Goal: Register for event/course

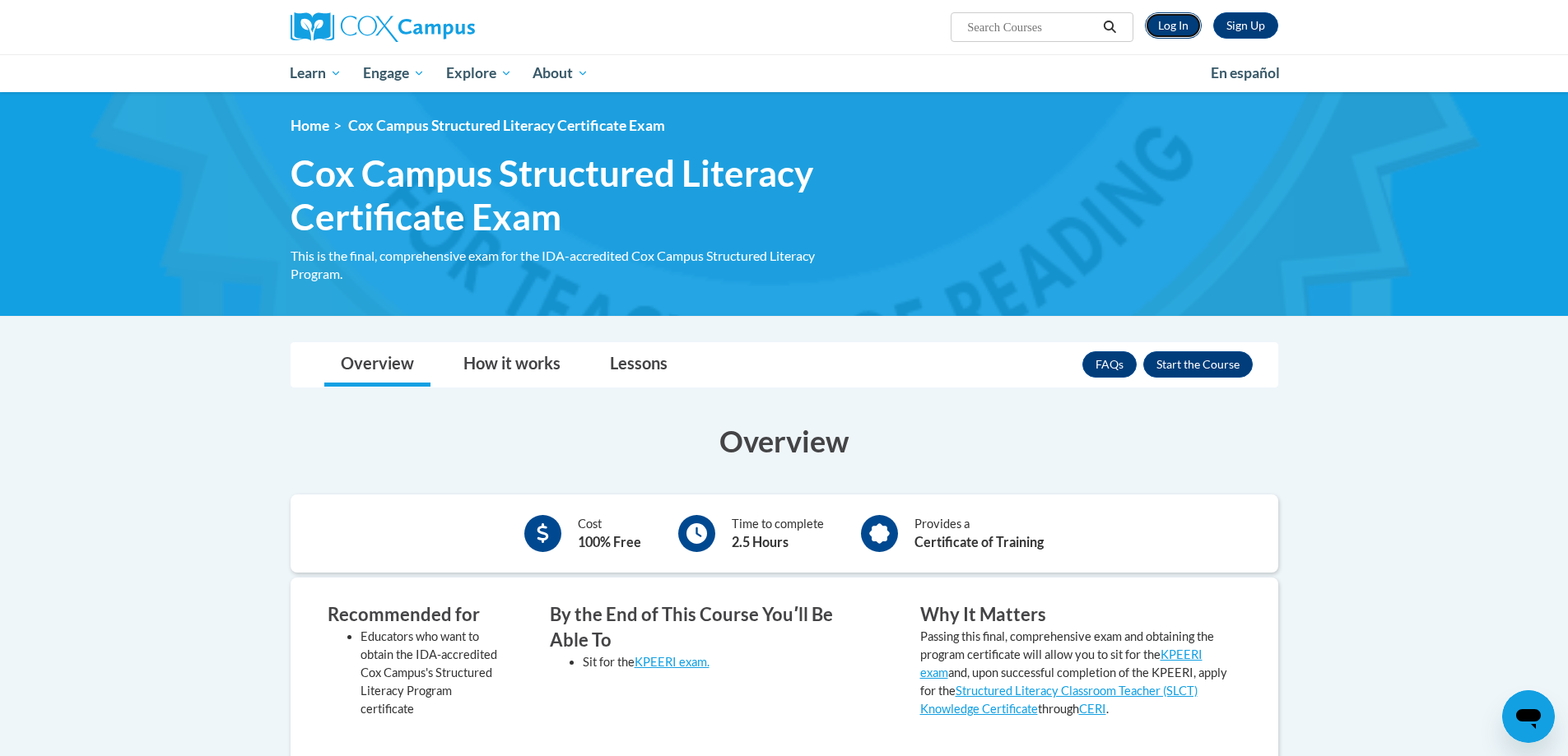
click at [1175, 27] on link "Log In" at bounding box center [1173, 25] width 57 height 27
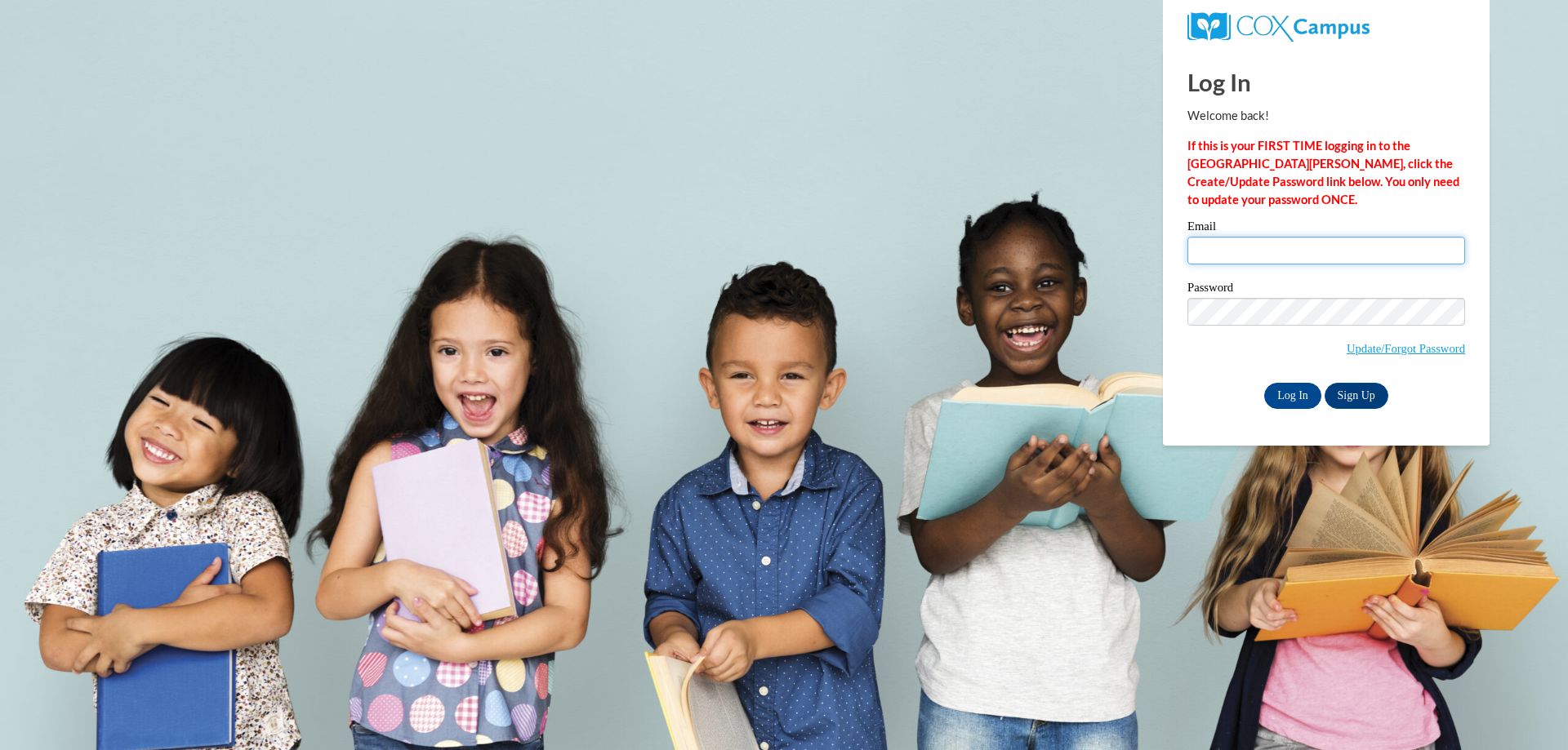
click at [1264, 251] on input "Email" at bounding box center [1326, 251] width 278 height 28
type input "heather.smith@findingmenow.com"
click at [1291, 392] on input "Log In" at bounding box center [1292, 395] width 57 height 26
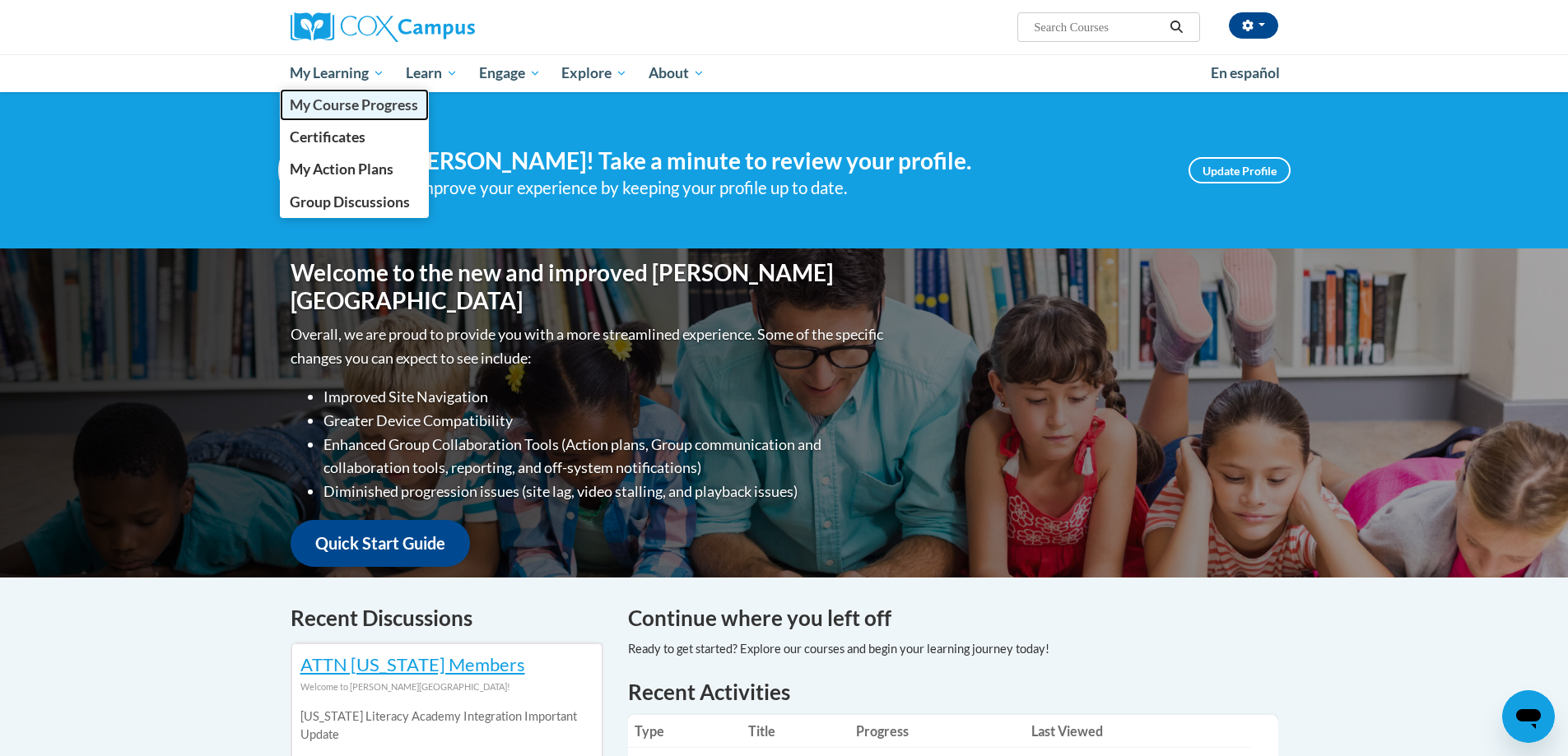
click at [354, 98] on span "My Course Progress" at bounding box center [353, 105] width 128 height 17
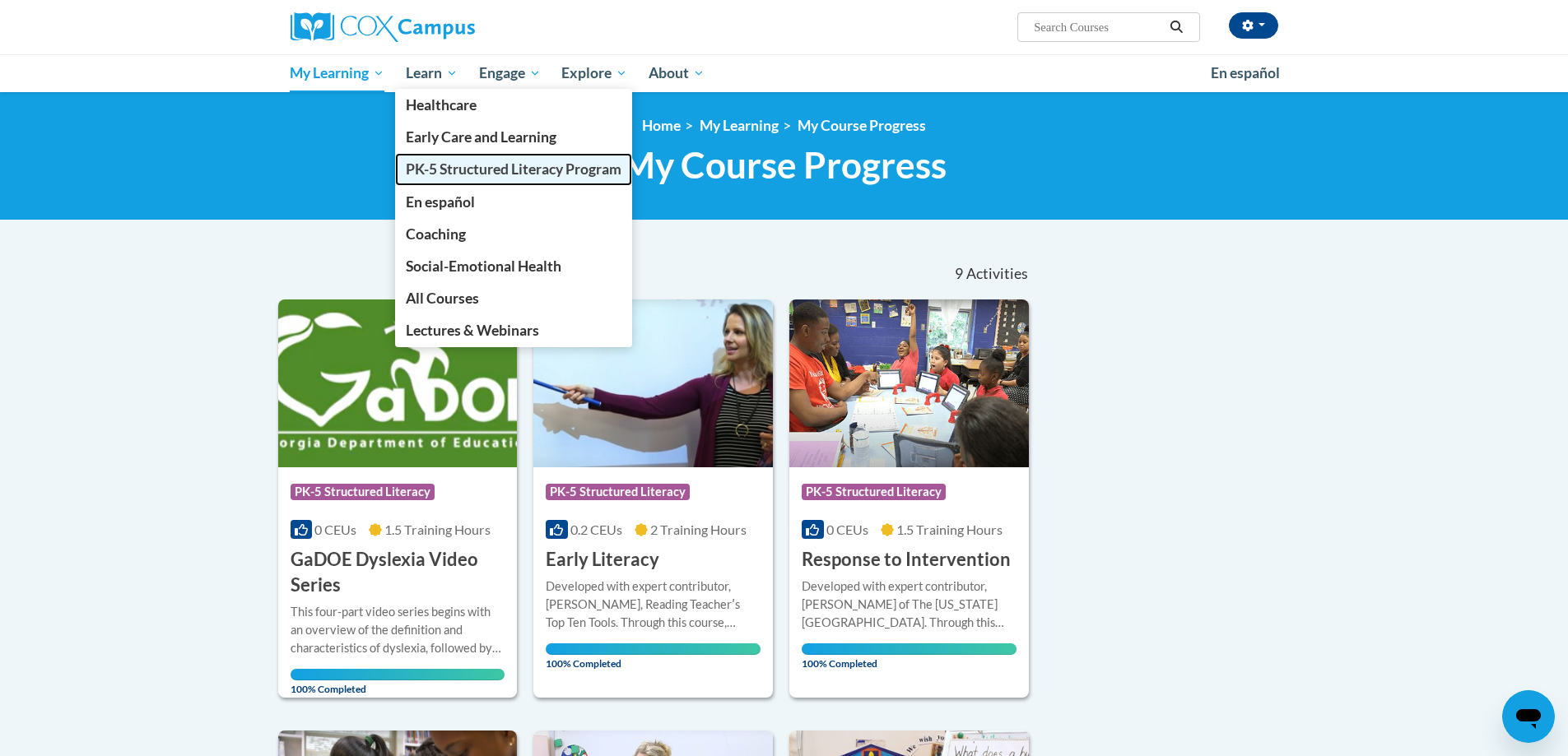
click at [503, 171] on span "PK-5 Structured Literacy Program" at bounding box center [513, 169] width 216 height 17
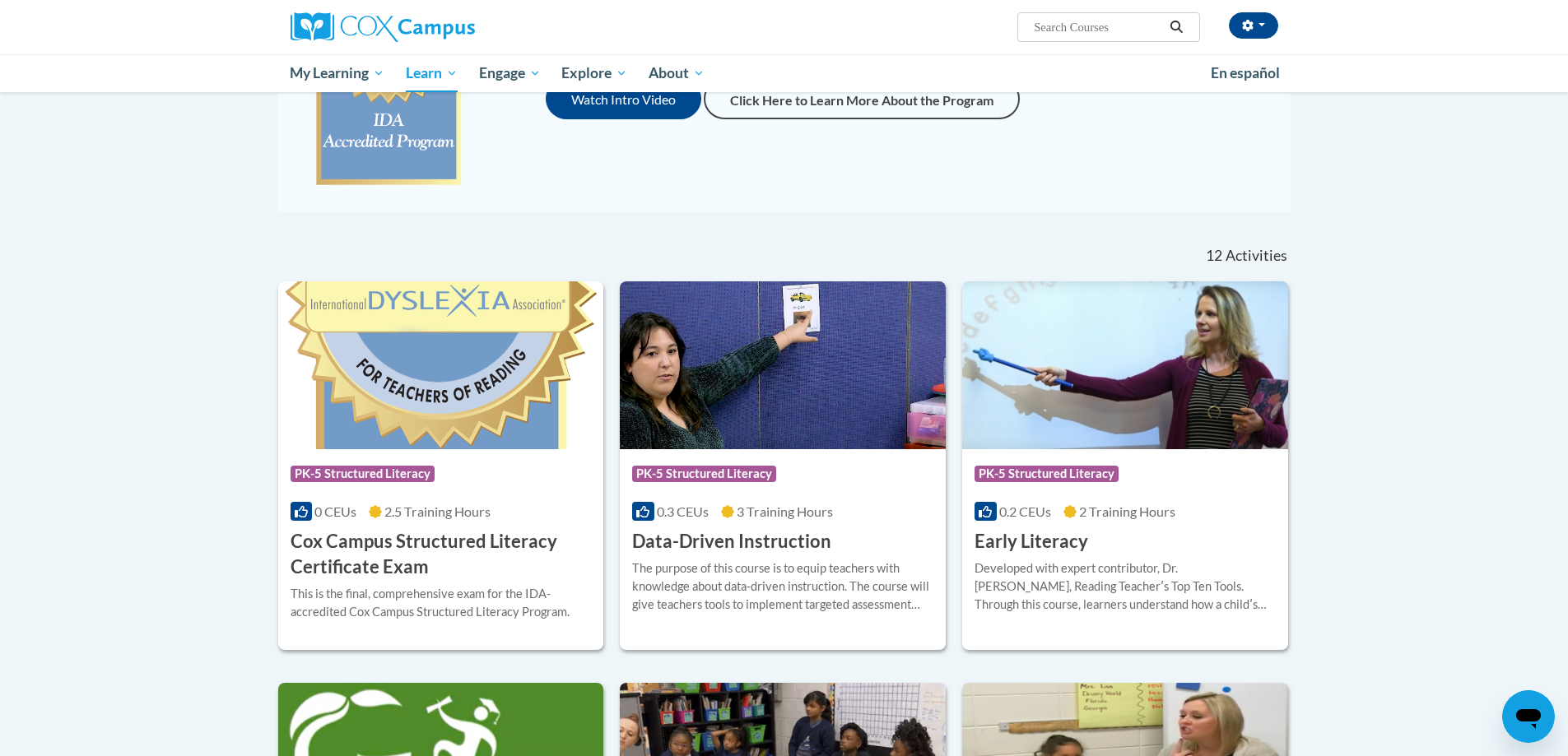
scroll to position [412, 0]
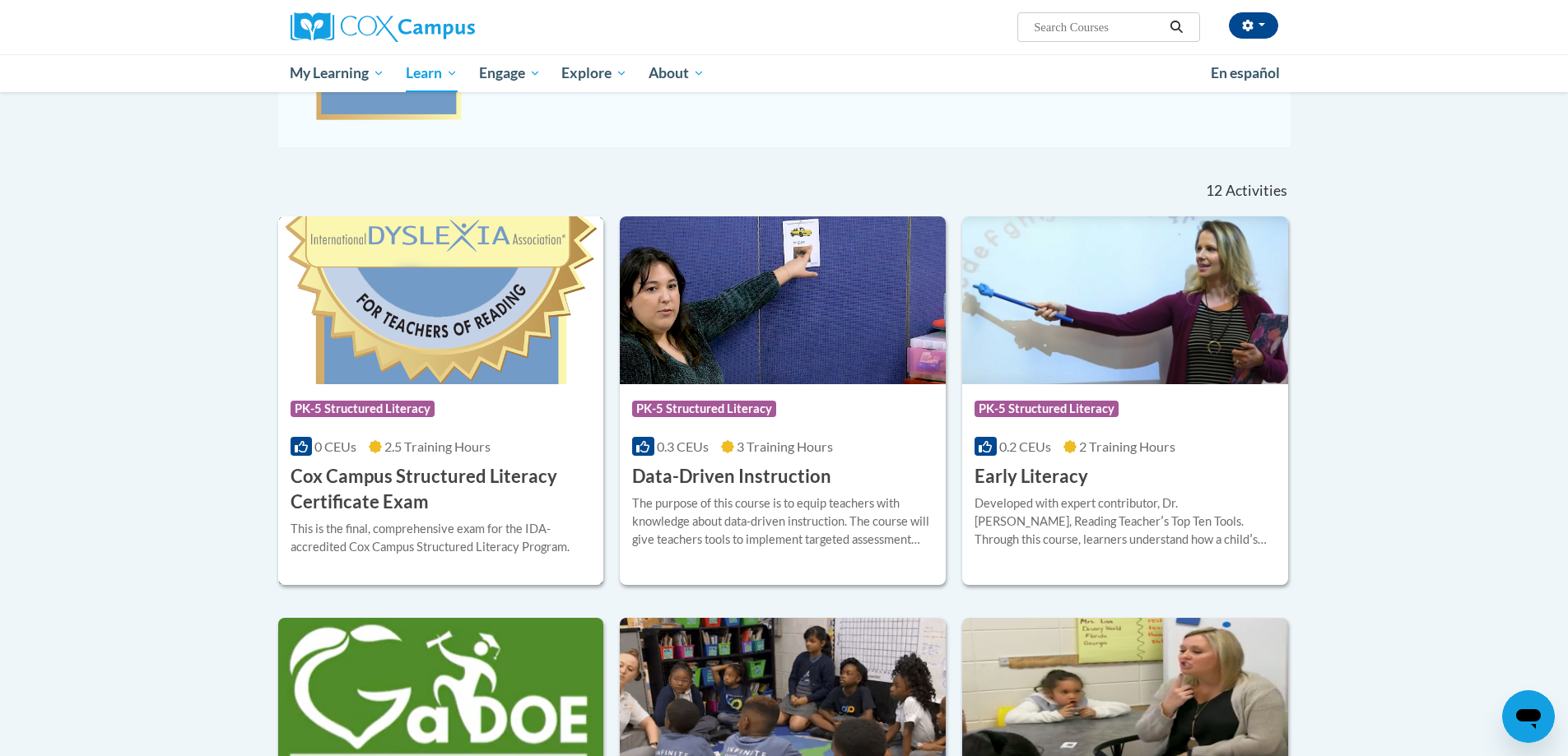
click at [373, 484] on h3 "Cox Campus Structured Literacy Certificate Exam" at bounding box center [441, 489] width 301 height 51
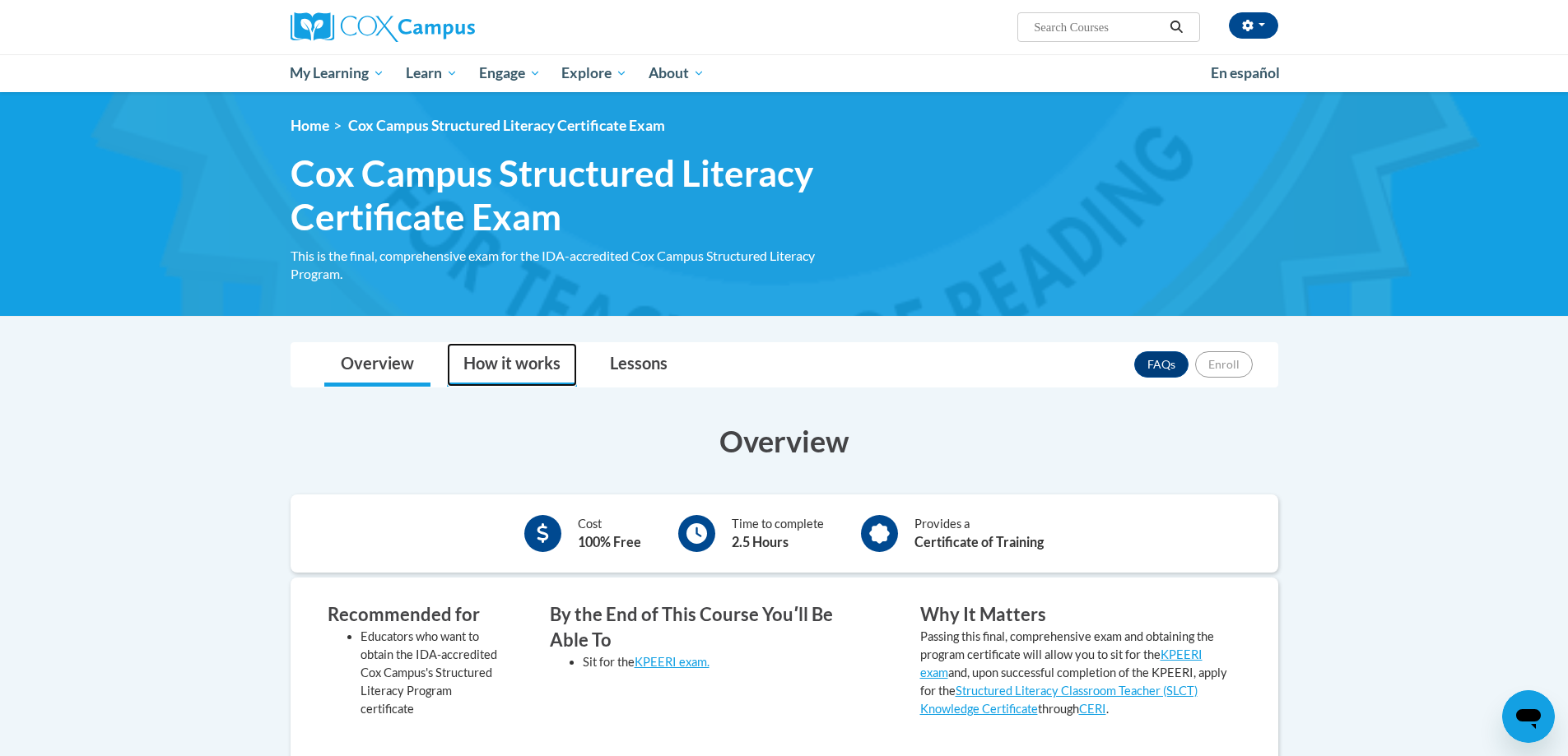
click at [503, 354] on link "How it works" at bounding box center [511, 364] width 130 height 44
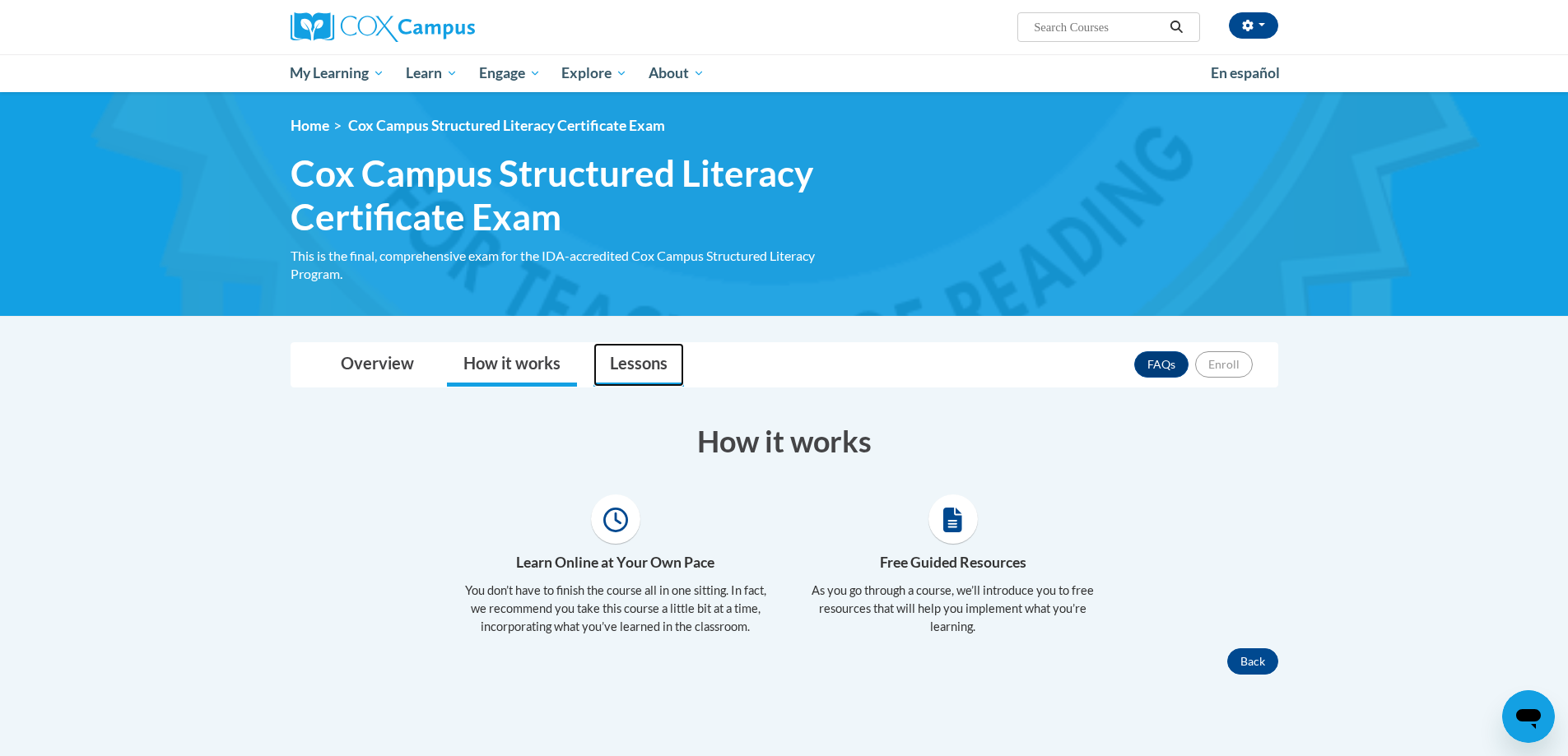
click at [634, 364] on link "Lessons" at bounding box center [638, 364] width 90 height 44
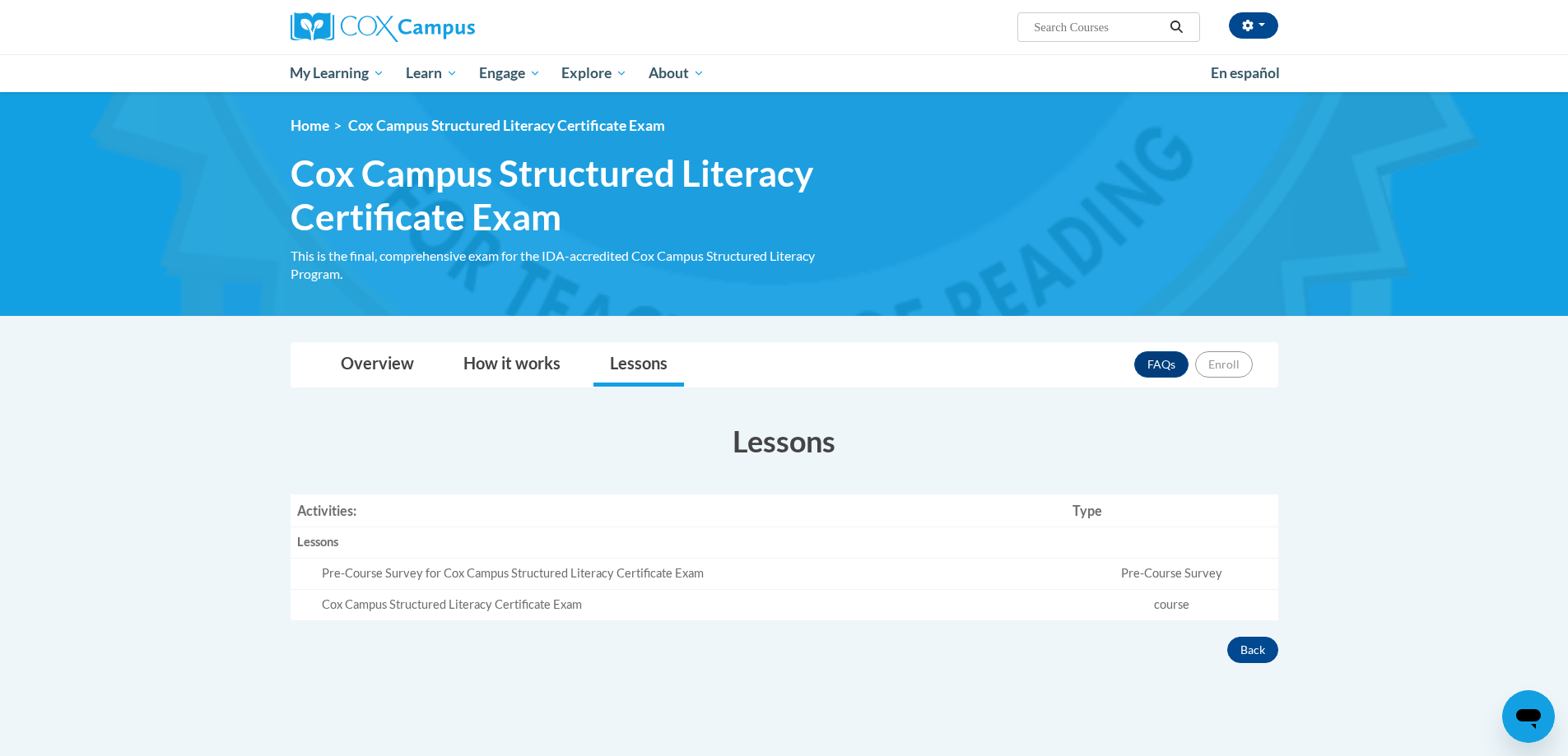
click at [1163, 576] on td "Pre-Course Survey" at bounding box center [1172, 574] width 211 height 31
click at [1156, 365] on link "FAQs" at bounding box center [1161, 364] width 54 height 27
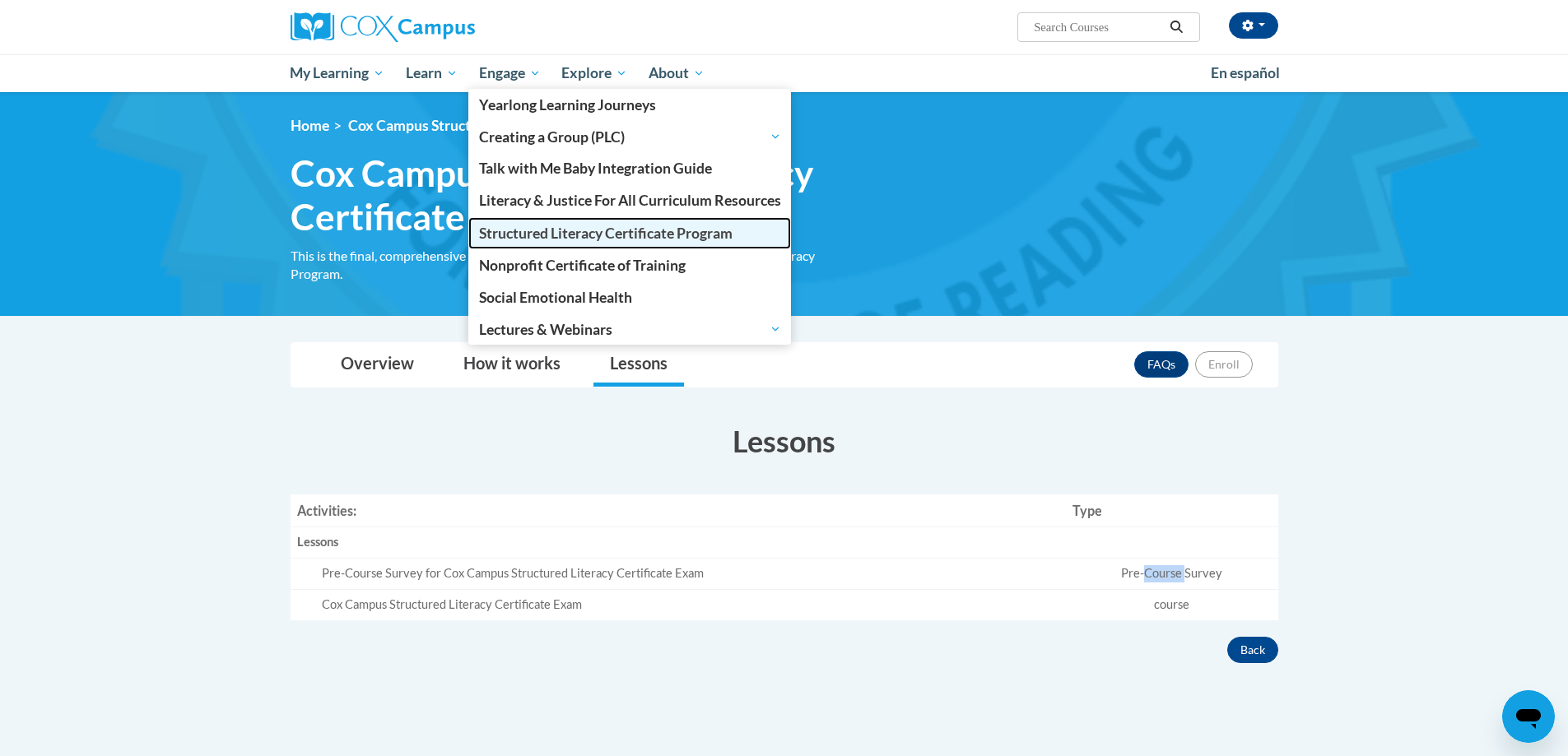
click at [632, 240] on span "Structured Literacy Certificate Program" at bounding box center [605, 233] width 254 height 17
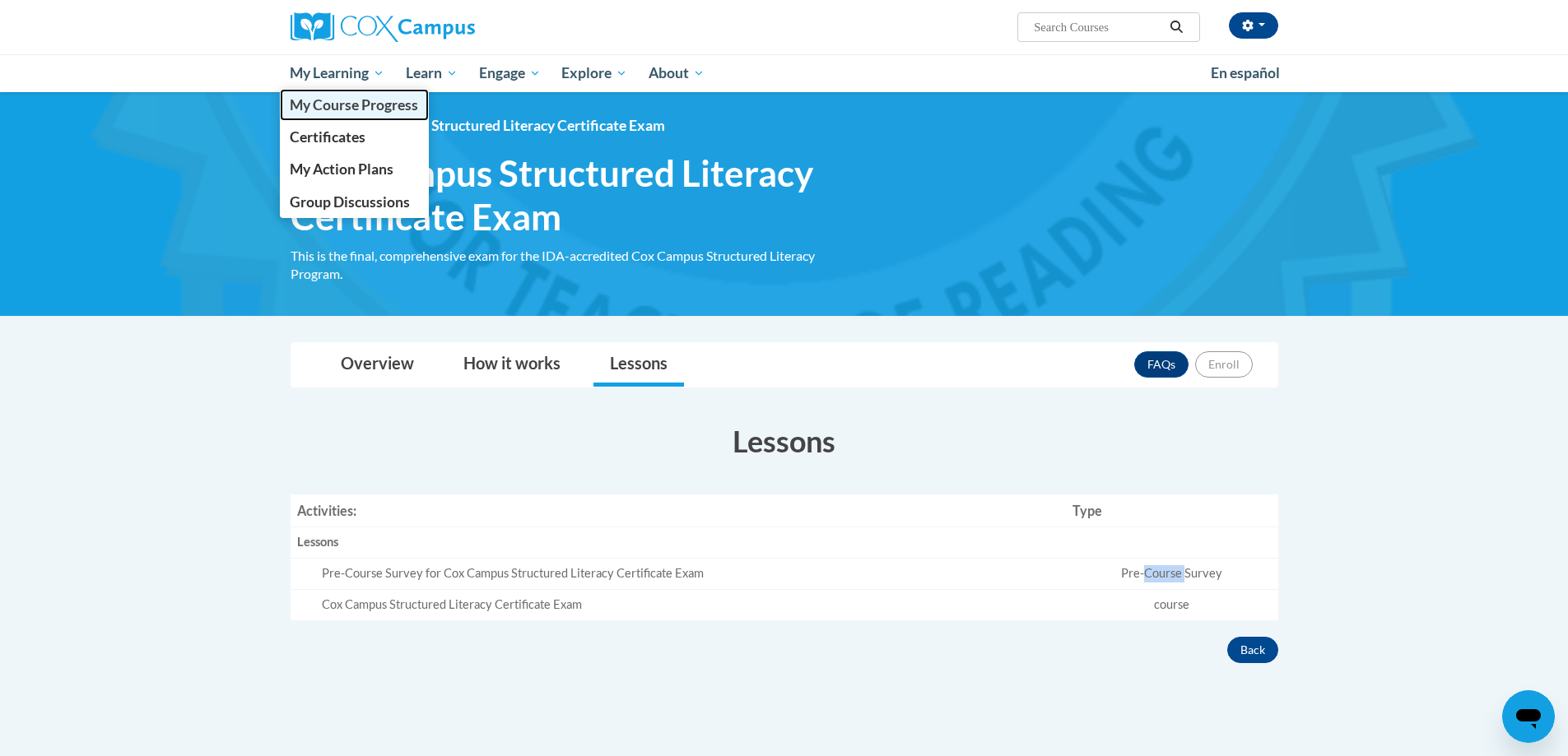
click at [359, 106] on span "My Course Progress" at bounding box center [353, 105] width 128 height 17
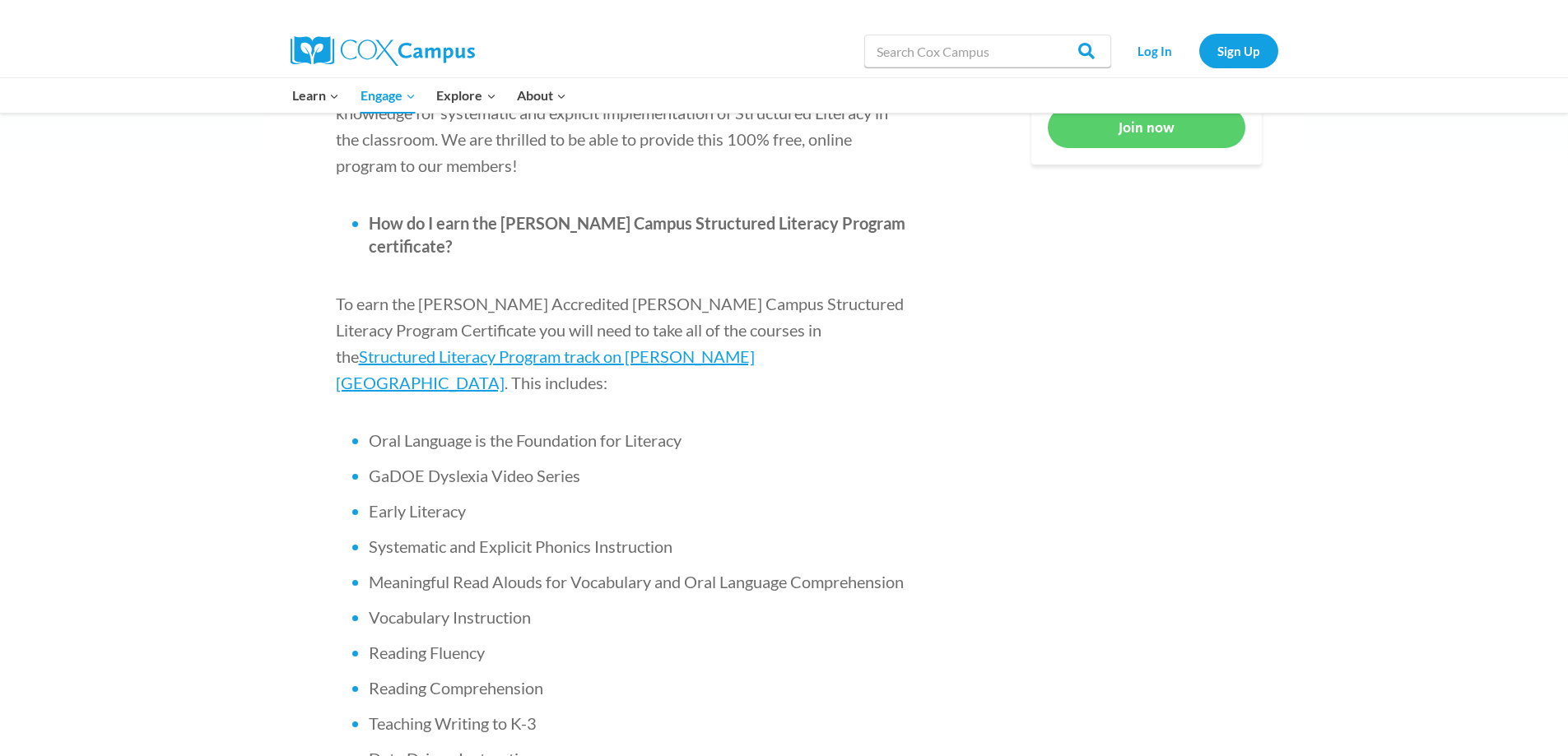
scroll to position [1070, 0]
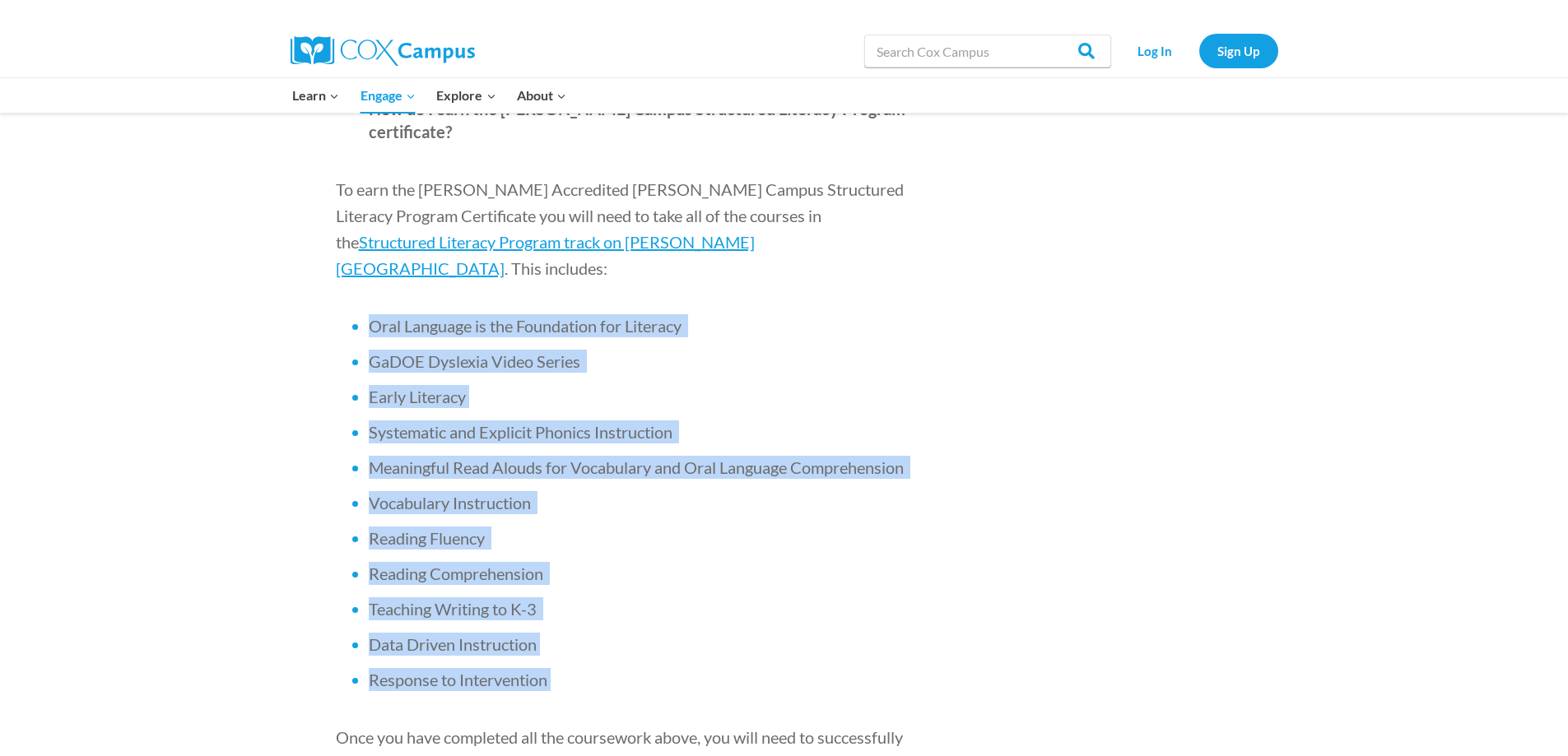
drag, startPoint x: 601, startPoint y: 226, endPoint x: 717, endPoint y: 563, distance: 356.4
click at [731, 567] on ul "Oral Language is the Foundation for Literacy GaDOE Dyslexia Video Series Early …" at bounding box center [624, 503] width 576 height 377
click at [759, 486] on ul "Oral Language is the Foundation for Literacy GaDOE Dyslexia Video Series Early …" at bounding box center [624, 503] width 576 height 377
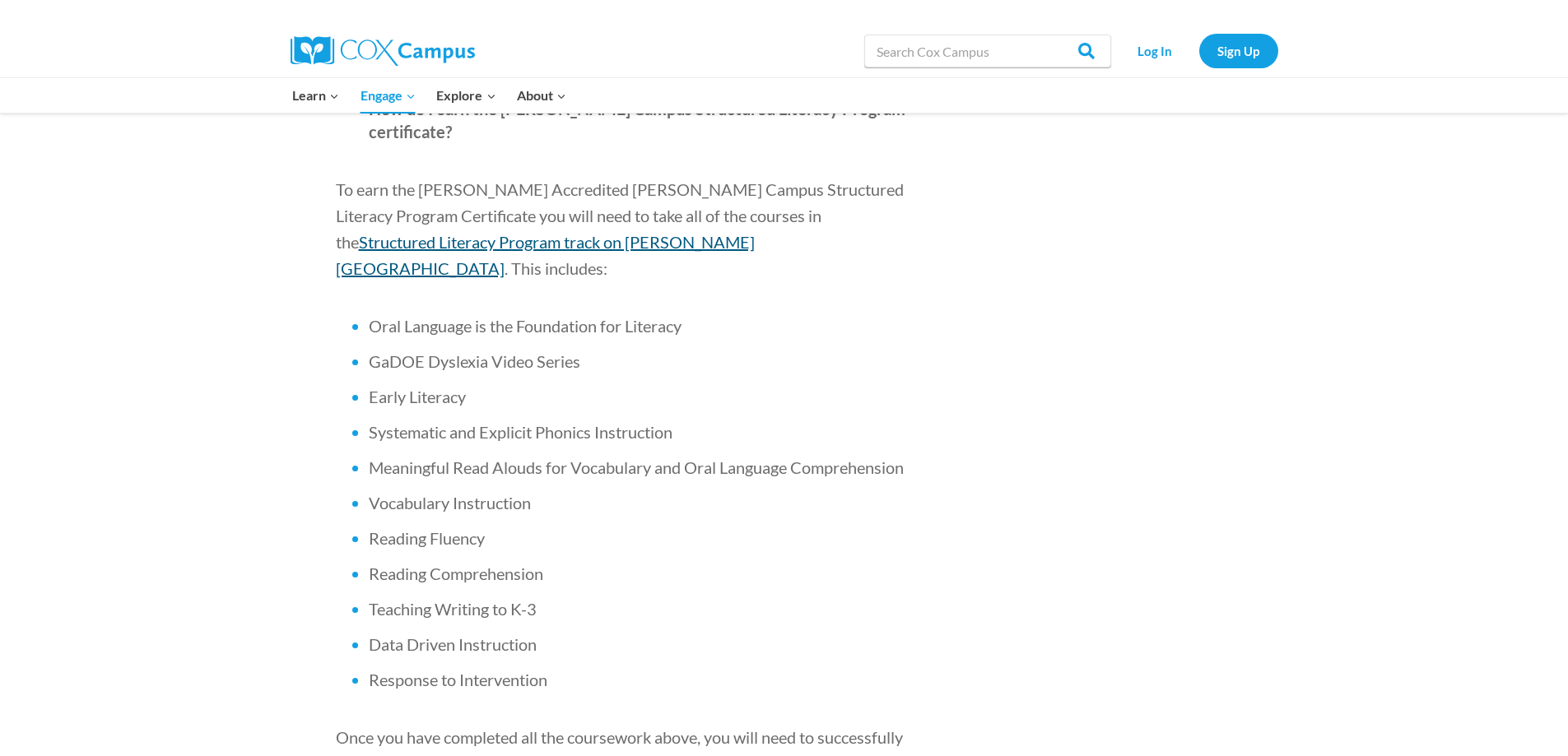
click at [751, 232] on span "Structured Literacy Program track on Cox Campus" at bounding box center [545, 255] width 419 height 46
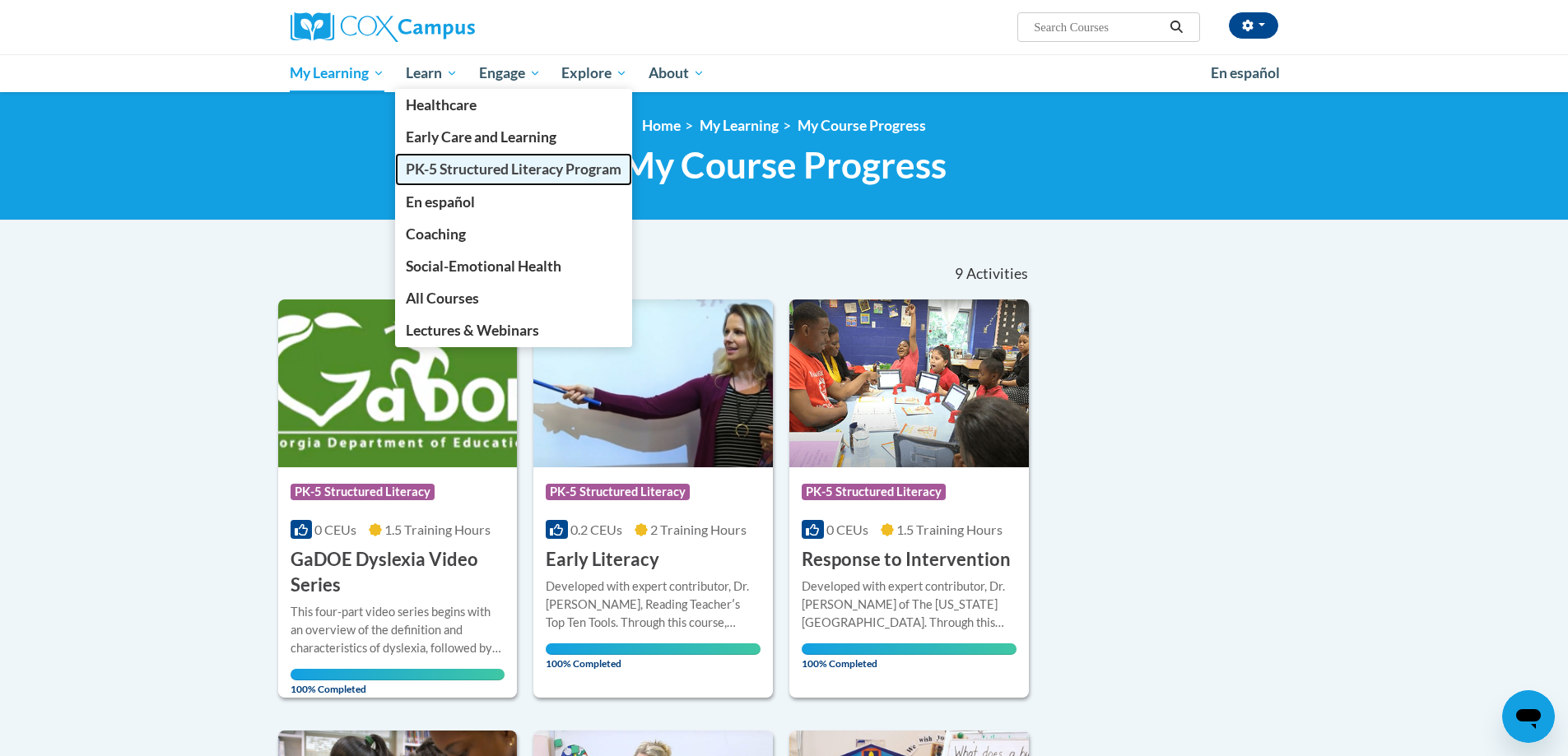
click at [462, 173] on span "PK-5 Structured Literacy Program" at bounding box center [513, 169] width 216 height 17
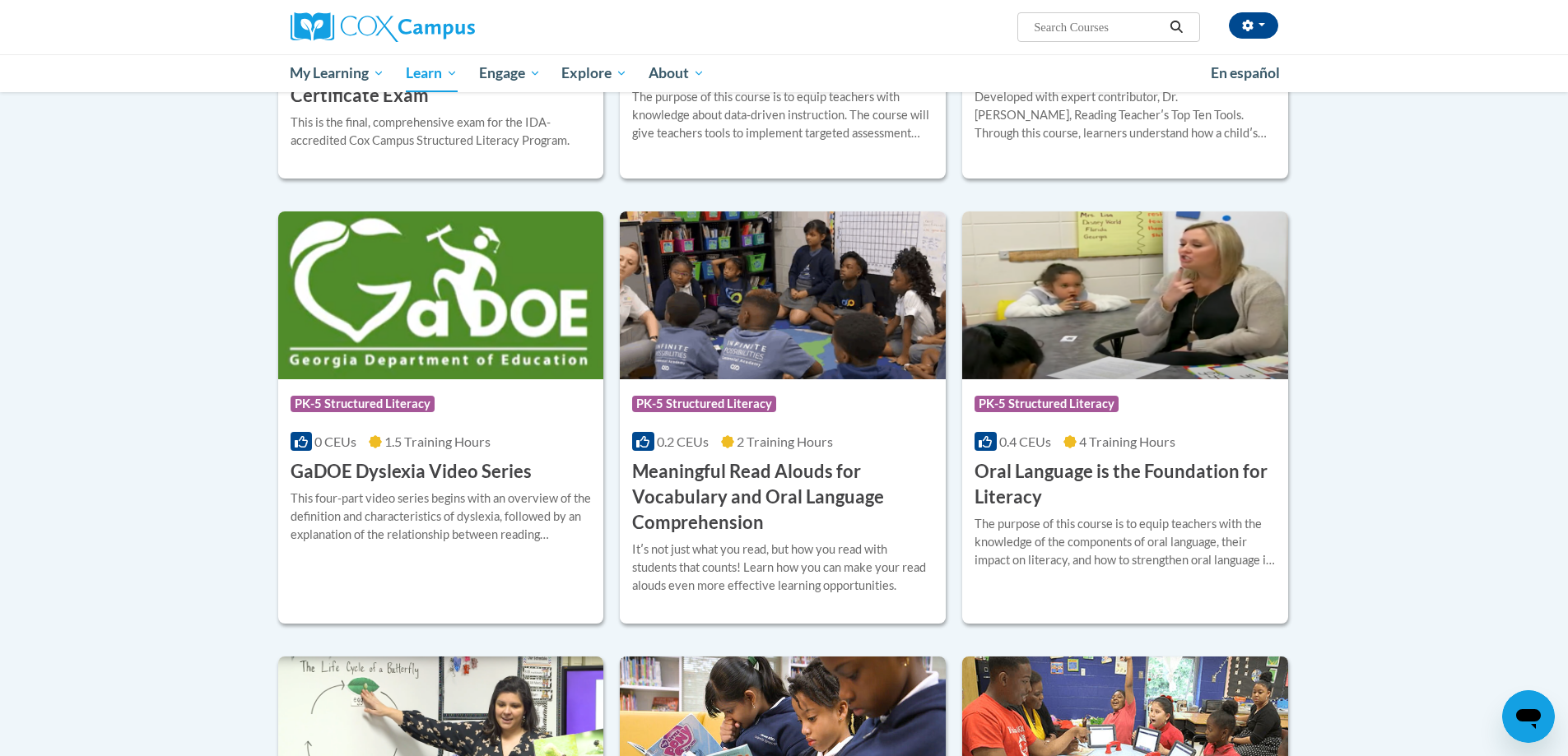
scroll to position [823, 0]
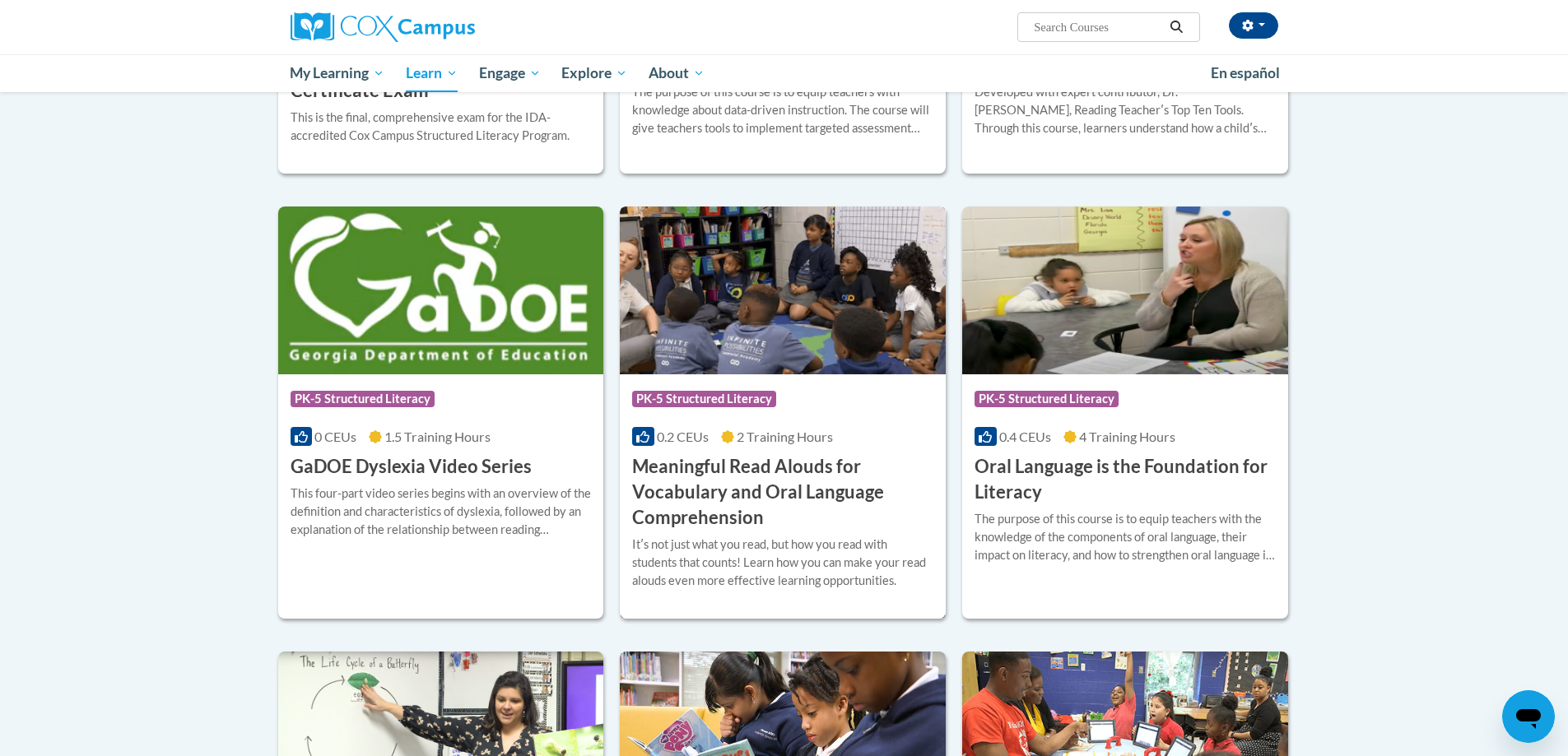
click at [723, 505] on h3 "Meaningful Read Alouds for Vocabulary and Oral Language Comprehension" at bounding box center [782, 492] width 301 height 76
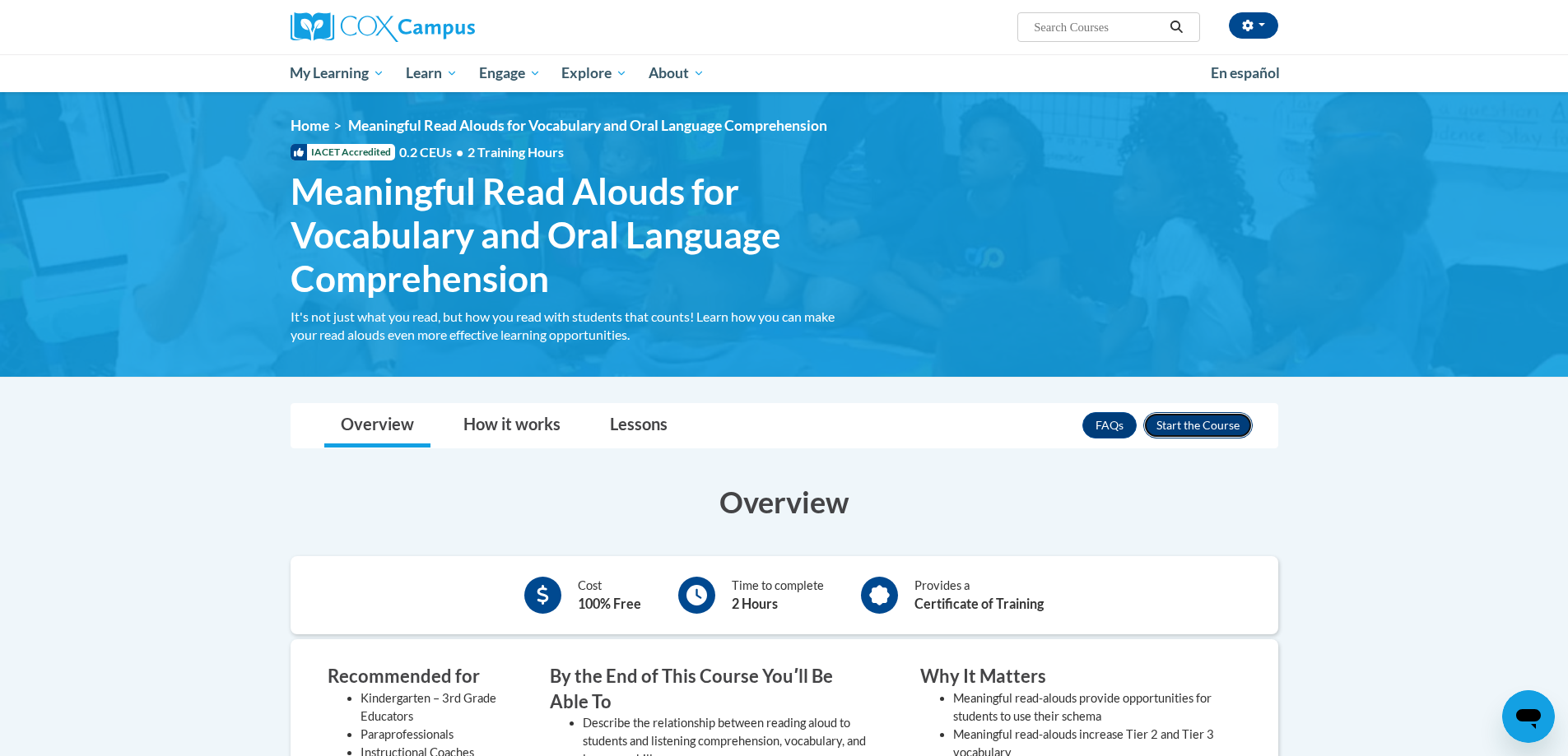
click at [1214, 417] on button "Enroll" at bounding box center [1197, 425] width 109 height 27
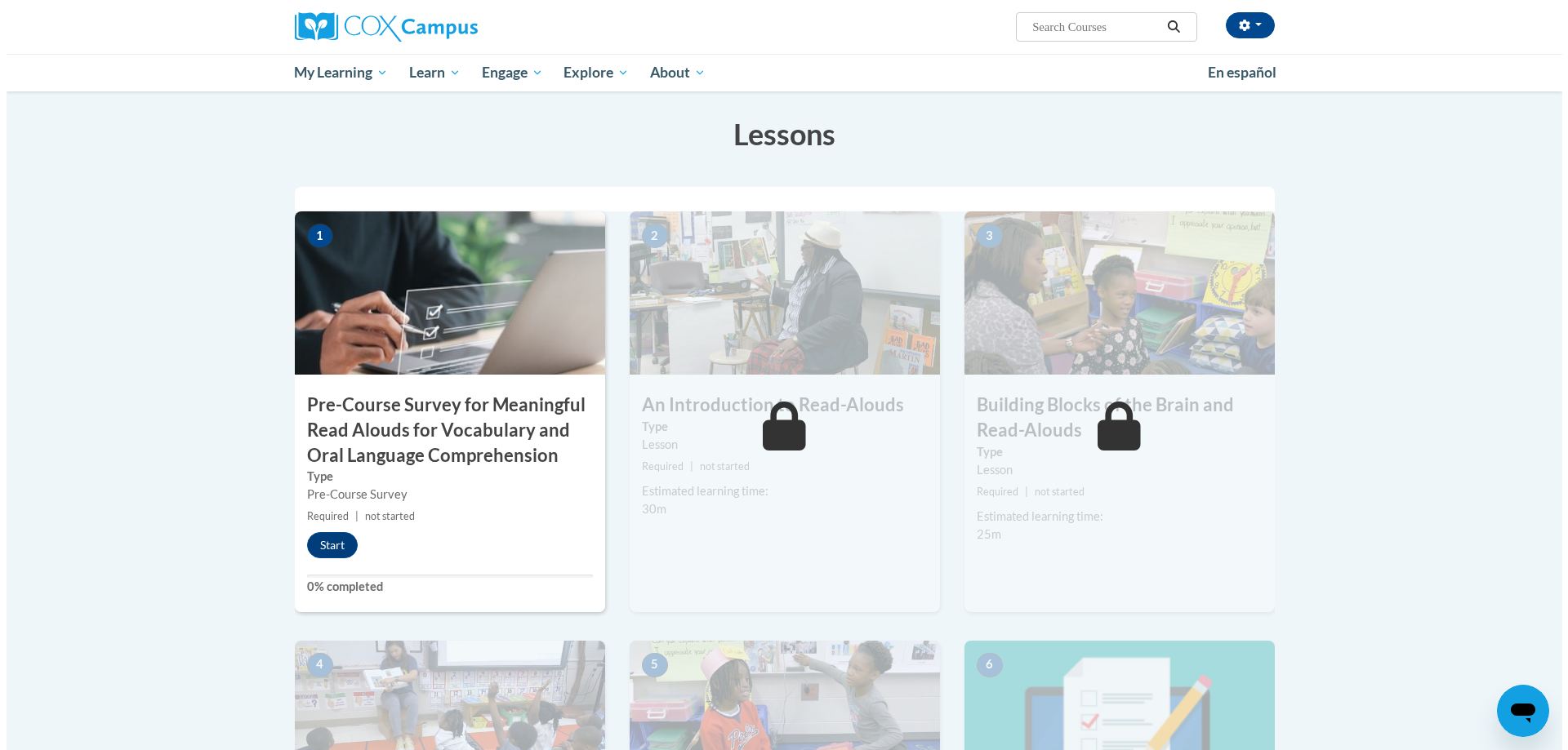
scroll to position [326, 0]
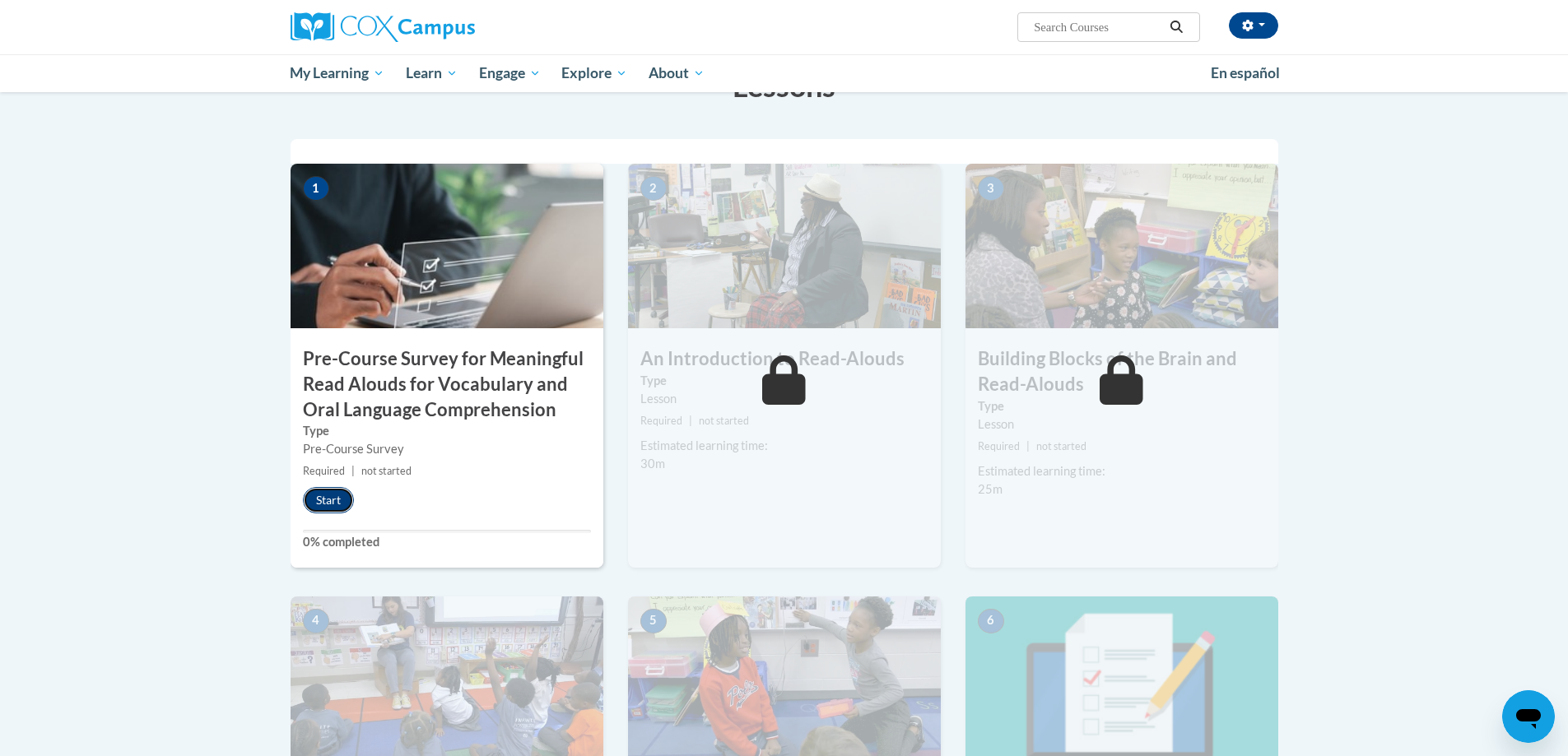
click at [331, 503] on button "Start" at bounding box center [328, 500] width 51 height 27
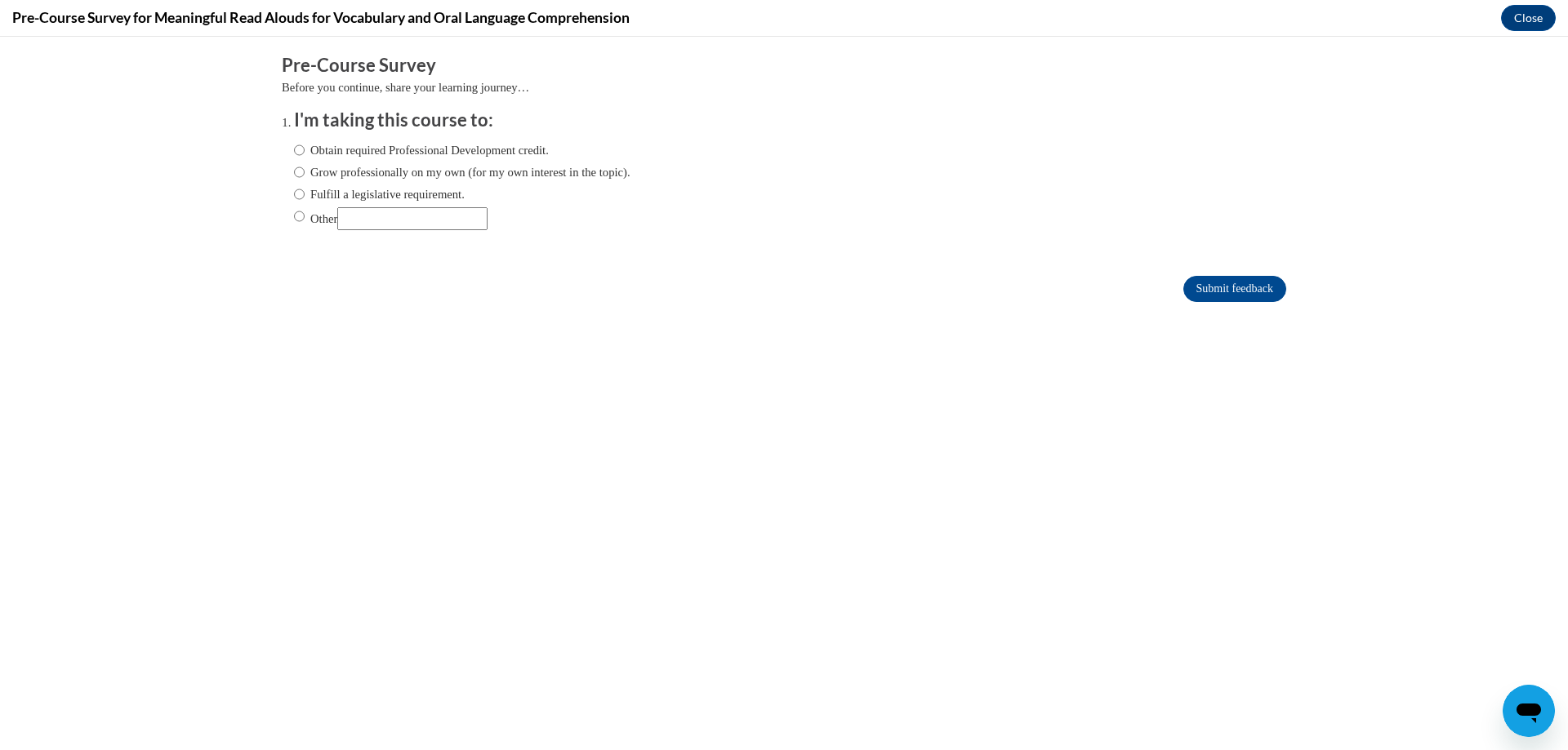
scroll to position [0, 0]
click at [294, 214] on input "Other" at bounding box center [299, 216] width 10 height 18
radio input "true"
click at [1211, 287] on input "Submit feedback" at bounding box center [1235, 289] width 103 height 26
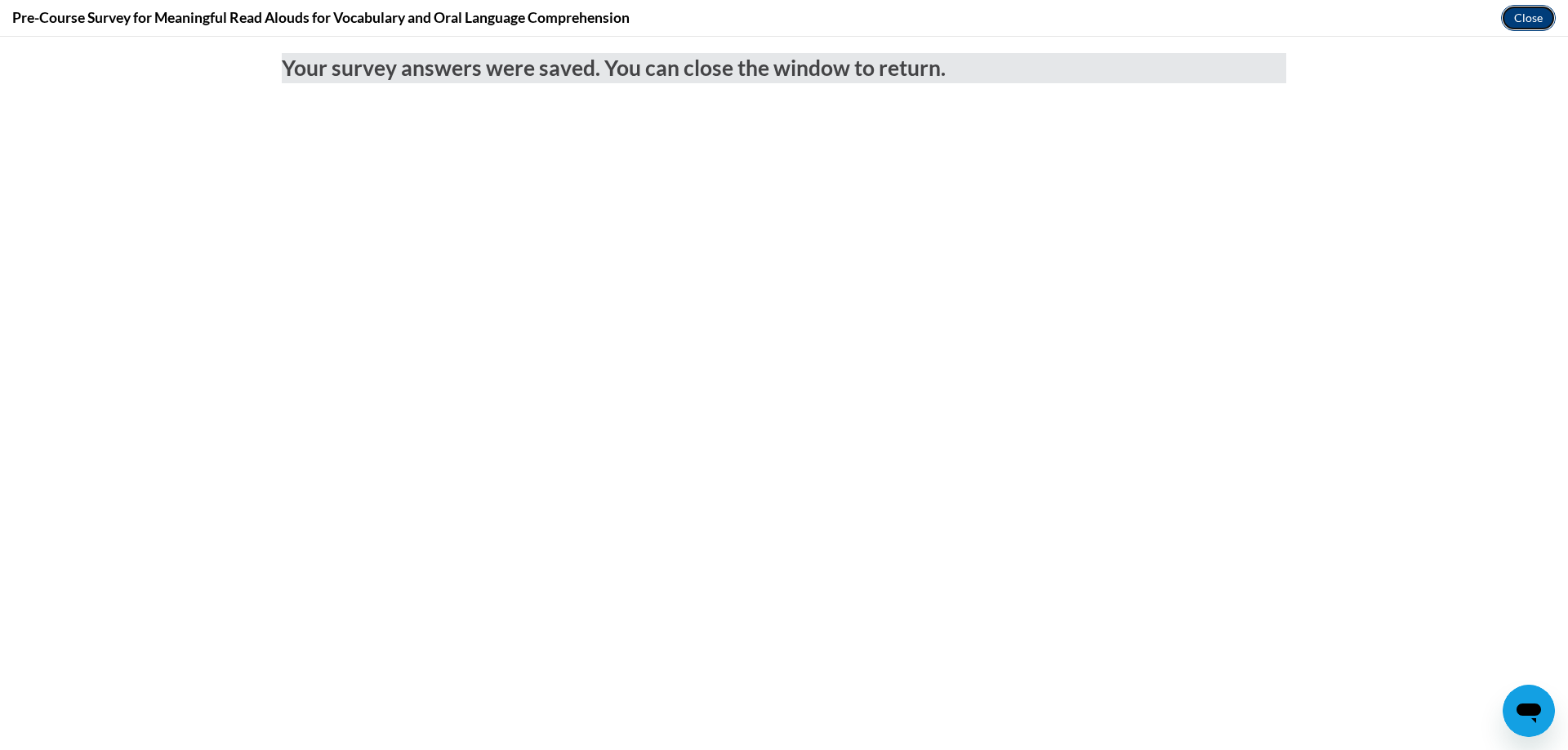
click at [1520, 11] on button "Close" at bounding box center [1528, 18] width 55 height 26
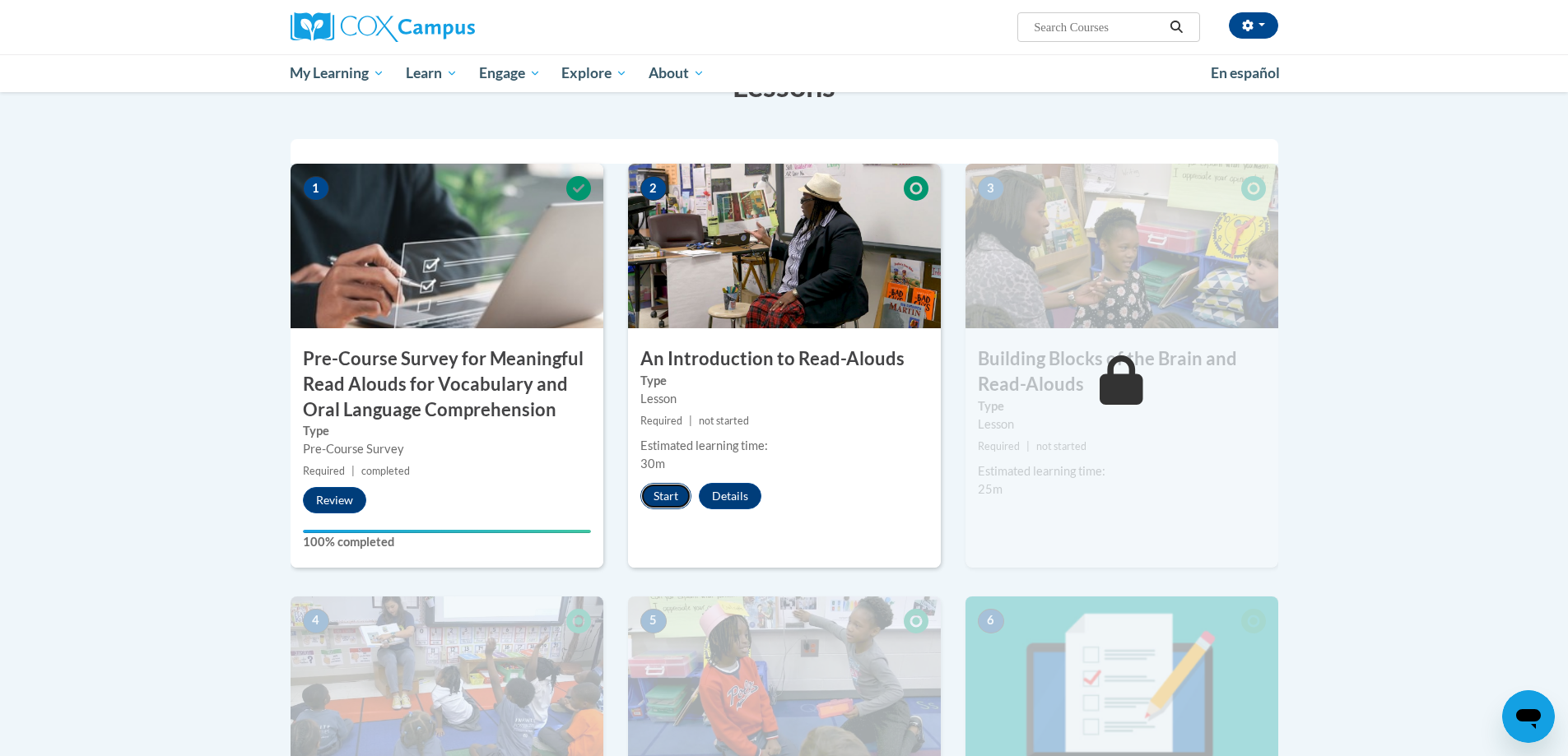
click at [666, 498] on button "Start" at bounding box center [665, 496] width 51 height 27
